Goal: Information Seeking & Learning: Check status

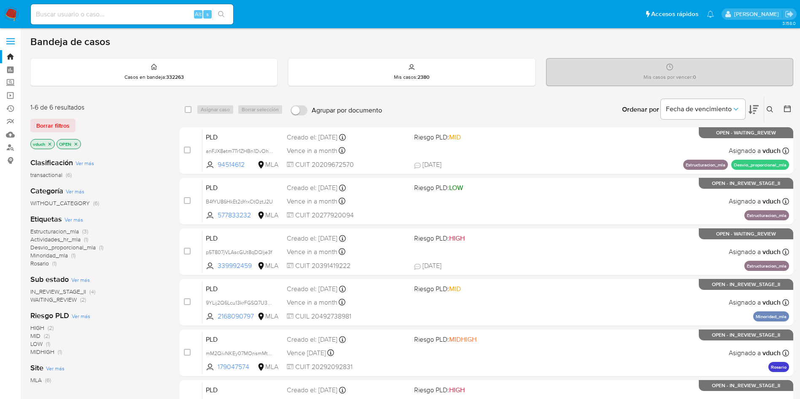
click at [143, 10] on input at bounding box center [132, 14] width 202 height 11
paste input "7tRNcD56yI2VudklXIT5d2gU"
type input "7tRNcD56yI2VudklXIT5d2gU"
click at [219, 13] on icon "search-icon" at bounding box center [221, 14] width 7 height 7
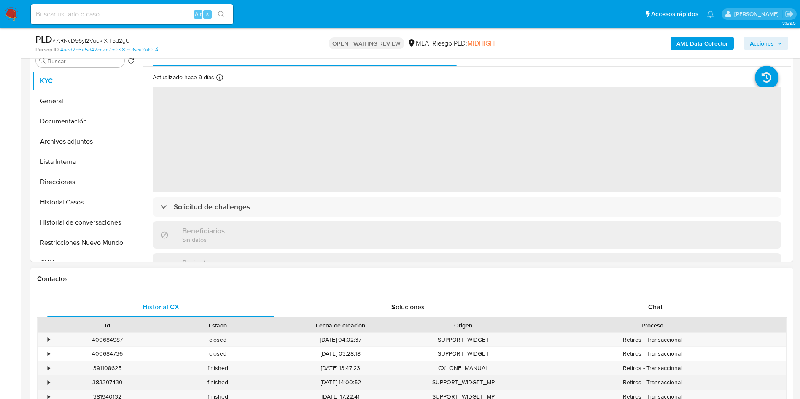
scroll to position [253, 0]
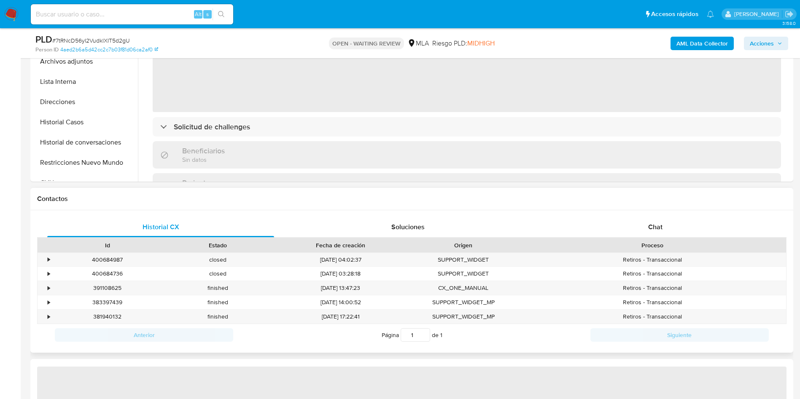
drag, startPoint x: 692, startPoint y: 248, endPoint x: 691, endPoint y: 239, distance: 8.9
click at [691, 247] on div "Proceso" at bounding box center [653, 245] width 256 height 8
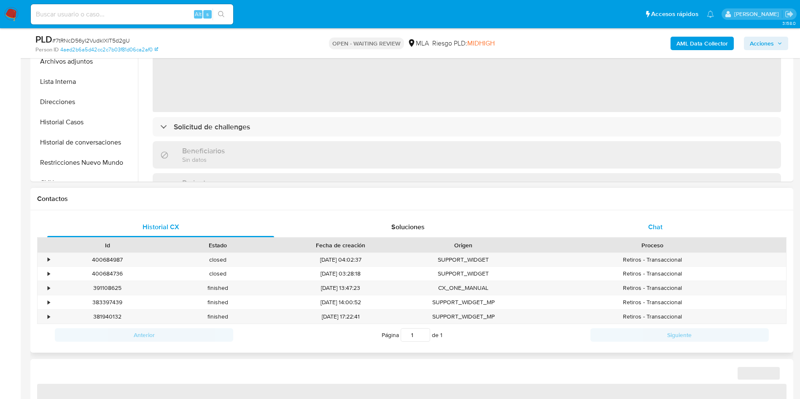
click at [692, 231] on div "Chat" at bounding box center [655, 227] width 227 height 20
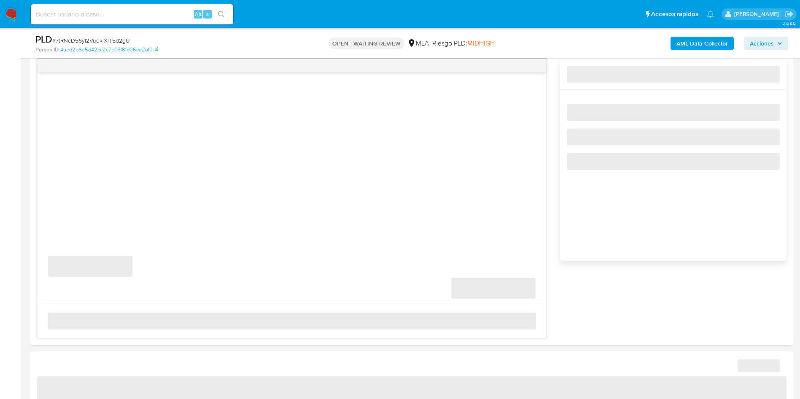
select select "10"
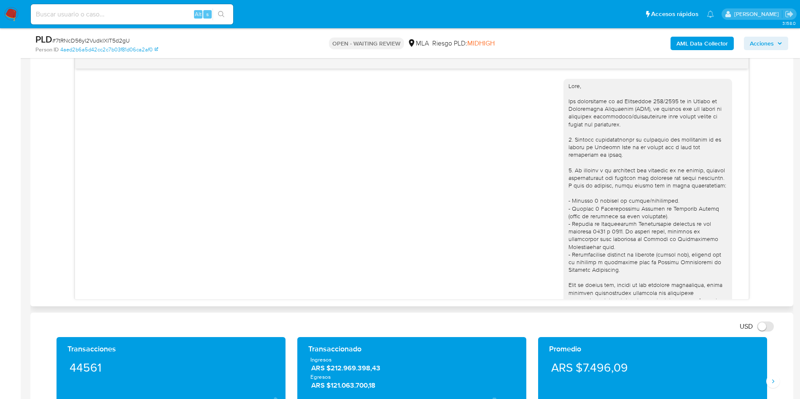
scroll to position [309, 0]
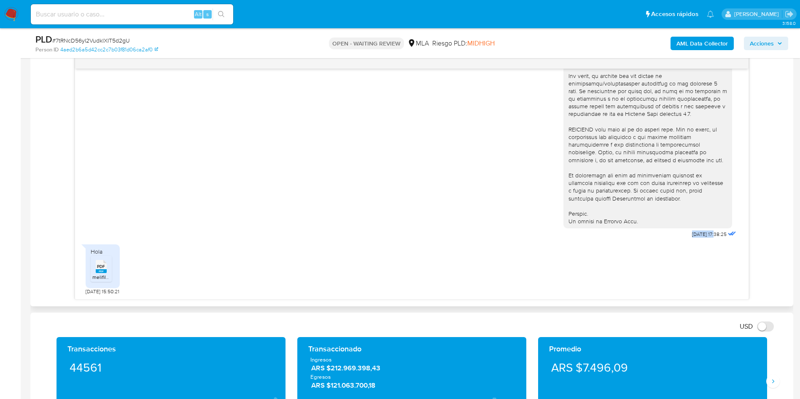
drag, startPoint x: 697, startPoint y: 234, endPoint x: 649, endPoint y: 233, distance: 48.5
click at [650, 231] on div "[DATE] 17:38:25" at bounding box center [650, 10] width 175 height 462
copy div "[DATE]"
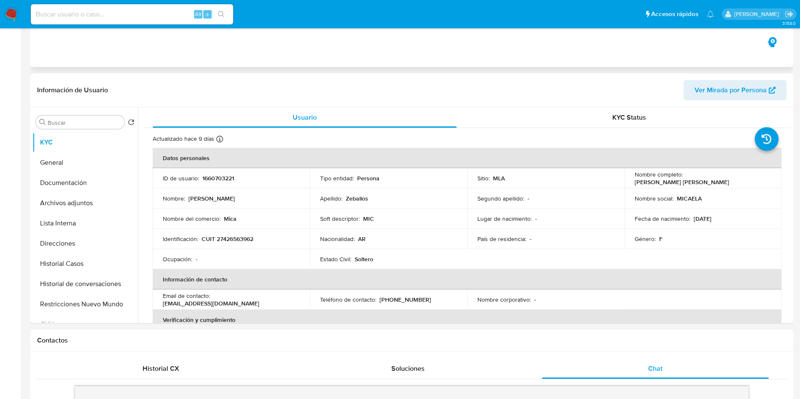
scroll to position [0, 0]
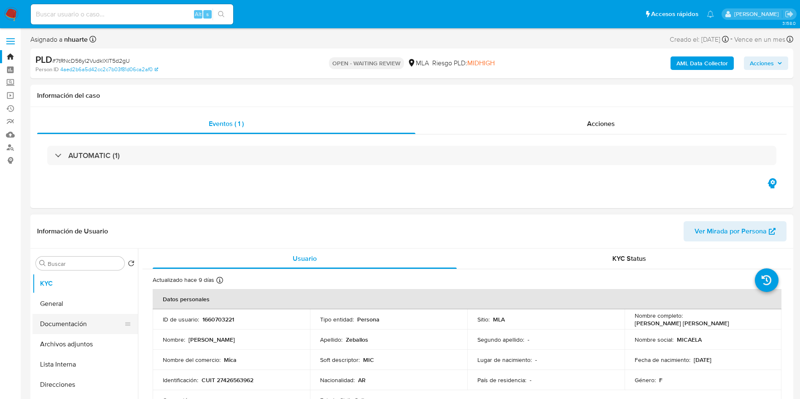
click at [88, 317] on button "Documentación" at bounding box center [81, 324] width 99 height 20
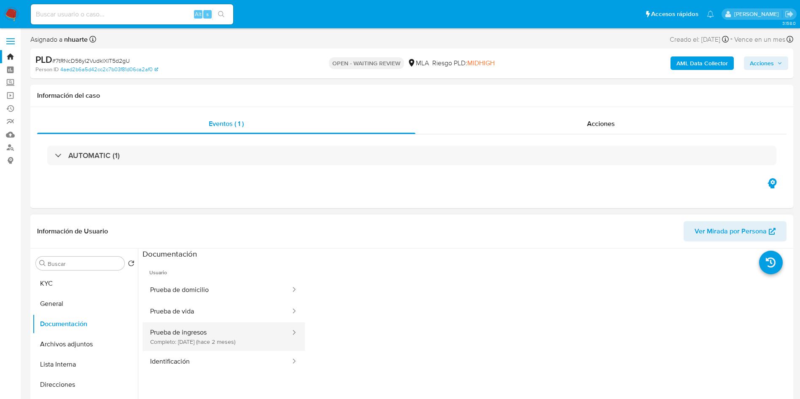
click at [197, 344] on button "Prueba de ingresos Completo: [DATE] (hace 2 meses)" at bounding box center [217, 337] width 149 height 29
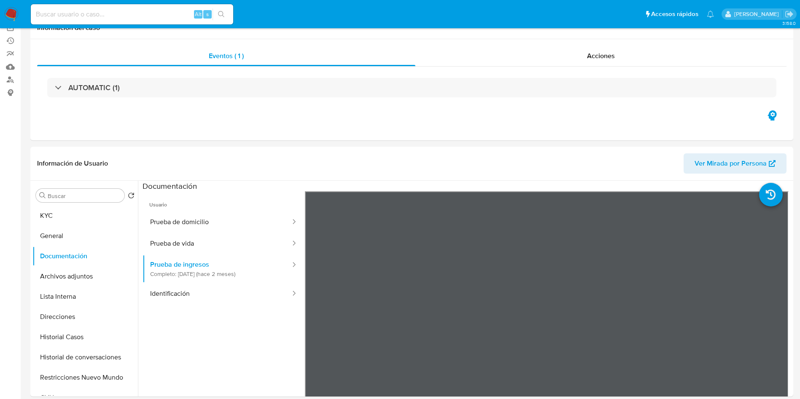
scroll to position [126, 0]
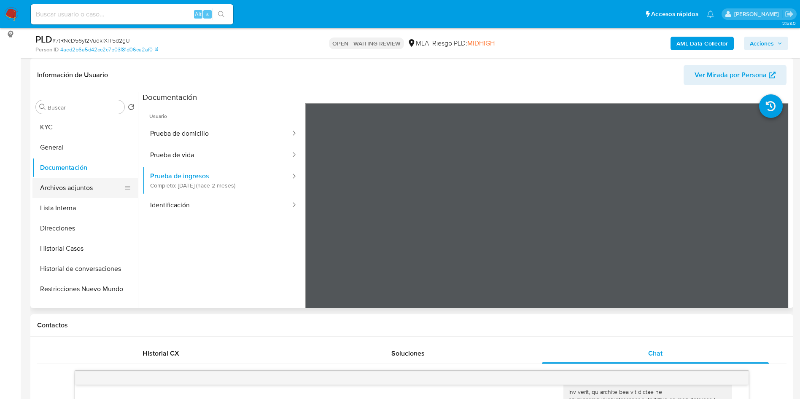
click at [70, 192] on button "Archivos adjuntos" at bounding box center [81, 188] width 99 height 20
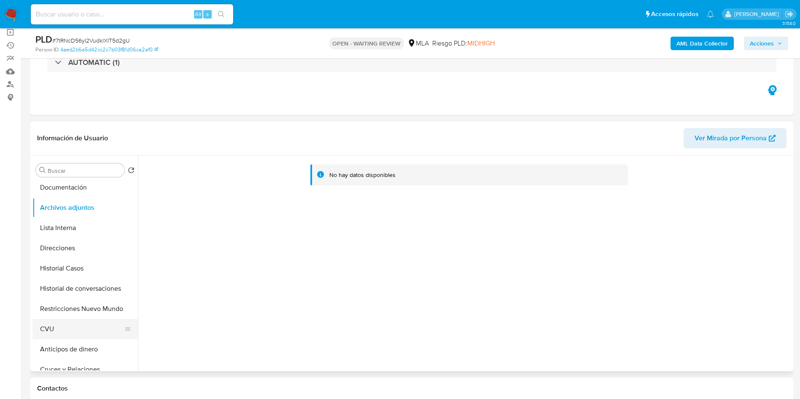
scroll to position [63, 0]
click at [59, 311] on button "CVU" at bounding box center [81, 309] width 99 height 20
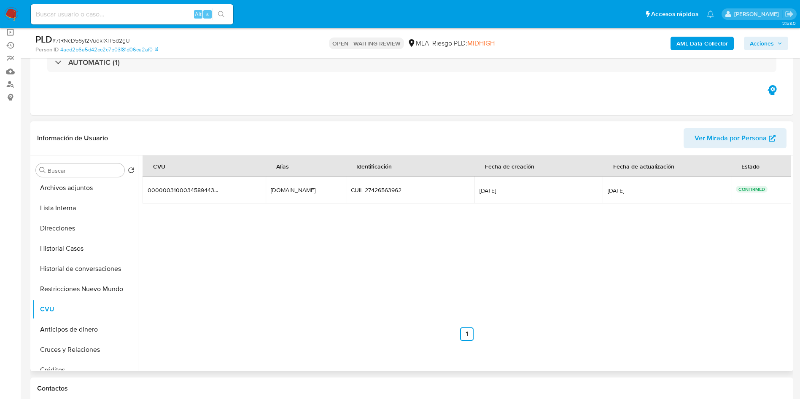
click at [288, 200] on td "[DOMAIN_NAME] [DOMAIN_NAME]" at bounding box center [306, 190] width 80 height 27
click at [281, 191] on div "[DOMAIN_NAME]" at bounding box center [298, 190] width 54 height 8
drag, startPoint x: 281, startPoint y: 191, endPoint x: 326, endPoint y: 215, distance: 50.5
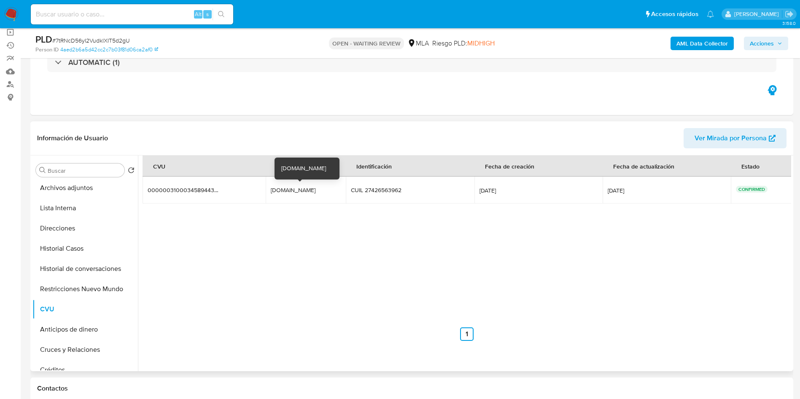
click at [281, 191] on div "[DOMAIN_NAME]" at bounding box center [298, 190] width 54 height 8
